Goal: Transaction & Acquisition: Purchase product/service

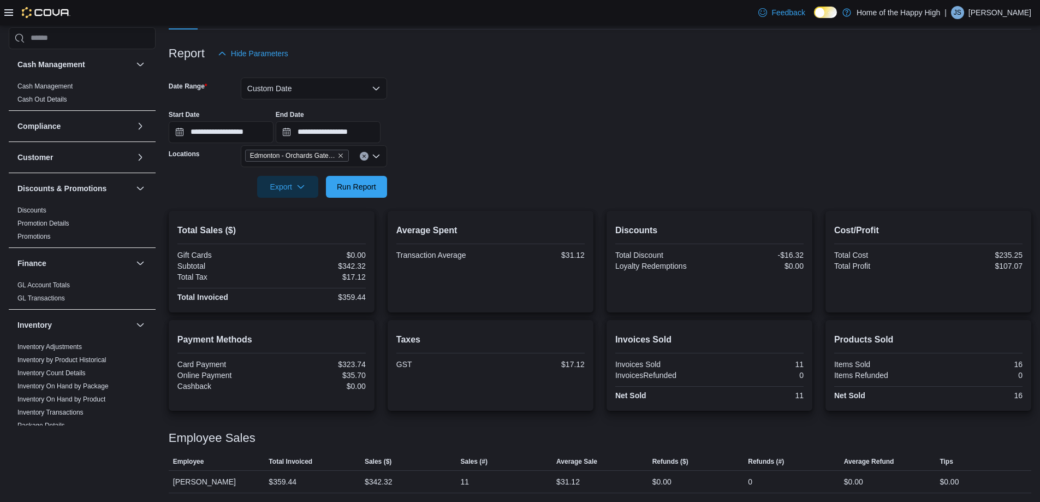
scroll to position [437, 0]
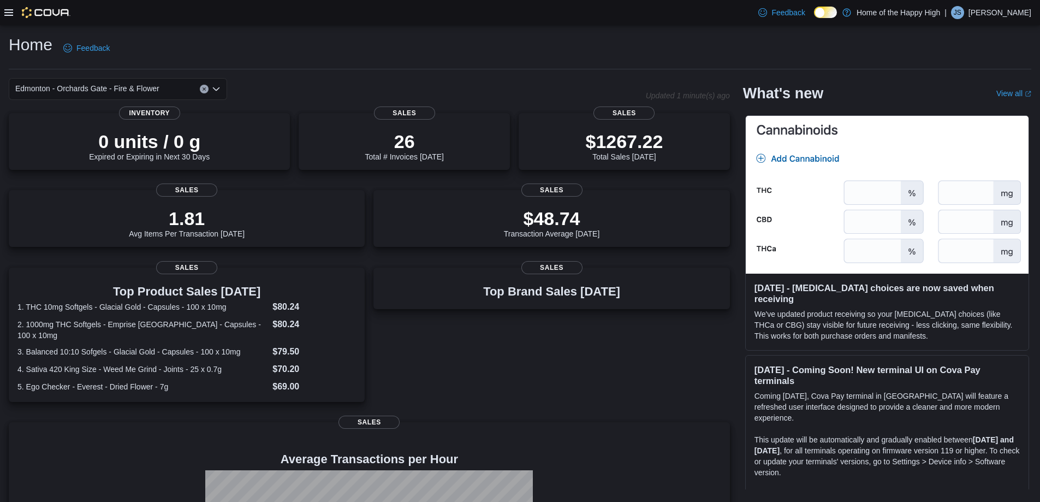
click at [5, 9] on icon at bounding box center [8, 12] width 9 height 9
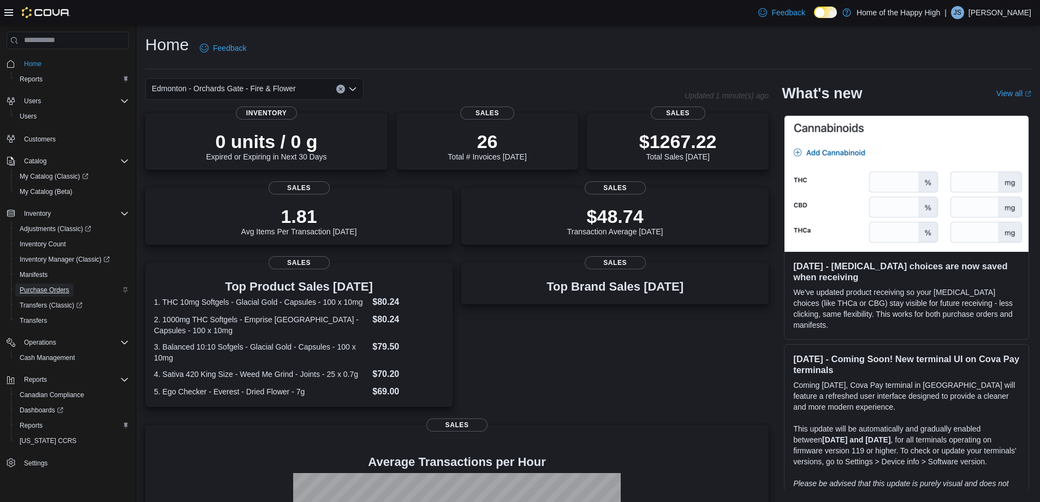
click at [59, 293] on span "Purchase Orders" at bounding box center [45, 289] width 50 height 9
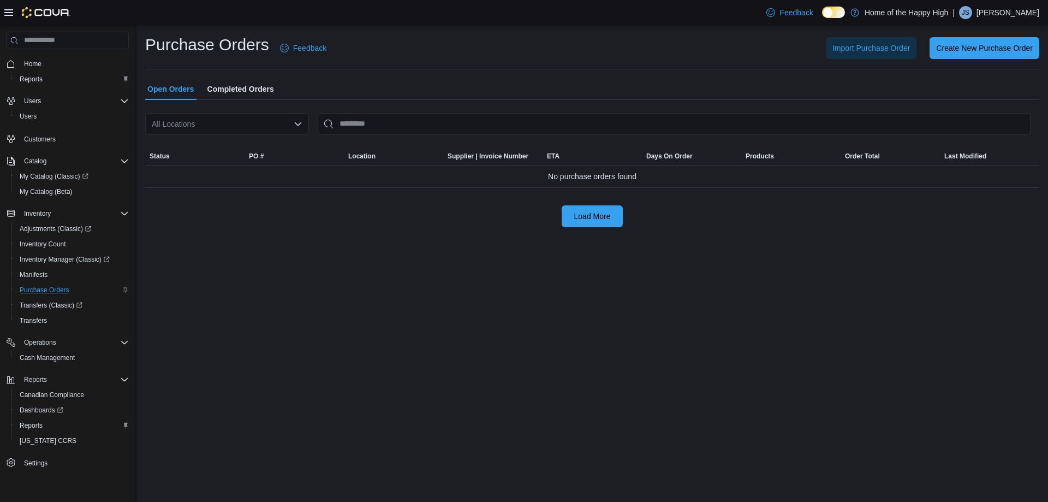
click at [266, 134] on div "All Locations" at bounding box center [227, 124] width 164 height 22
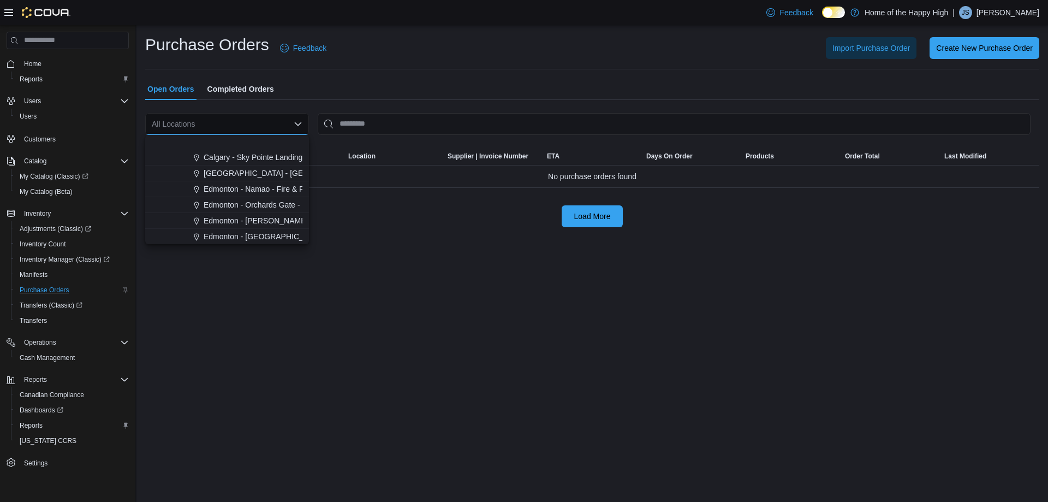
scroll to position [328, 0]
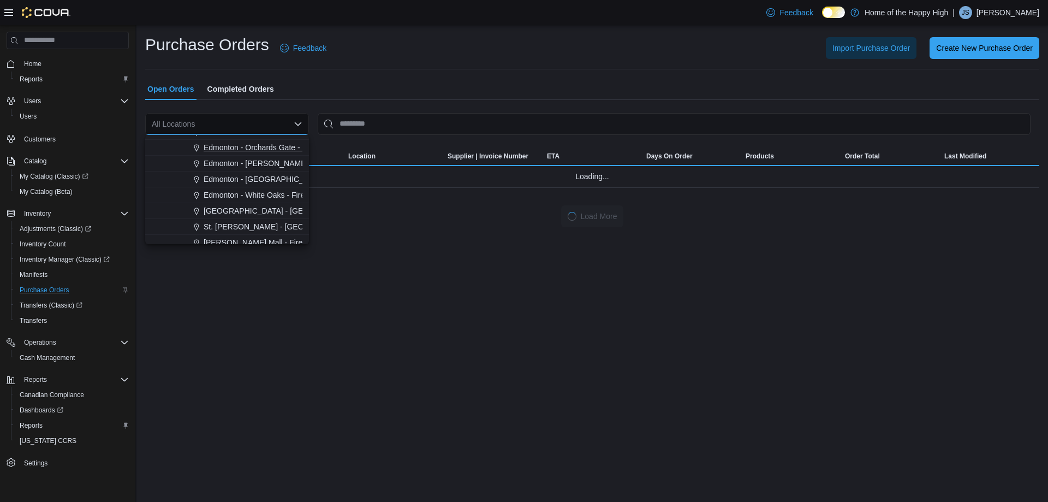
click at [271, 151] on span "Edmonton - Orchards Gate - Fire & Flower" at bounding box center [276, 147] width 144 height 11
